Goal: Find specific page/section: Find specific page/section

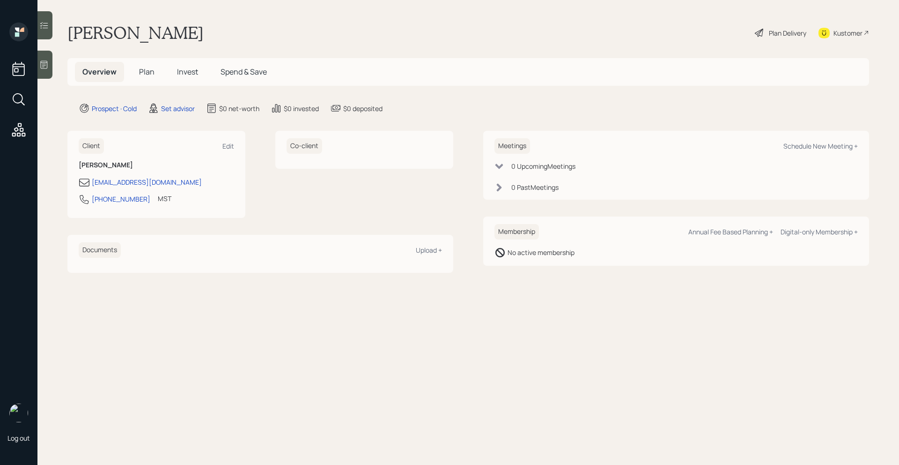
click at [42, 64] on icon at bounding box center [44, 65] width 7 height 8
